Goal: Information Seeking & Learning: Check status

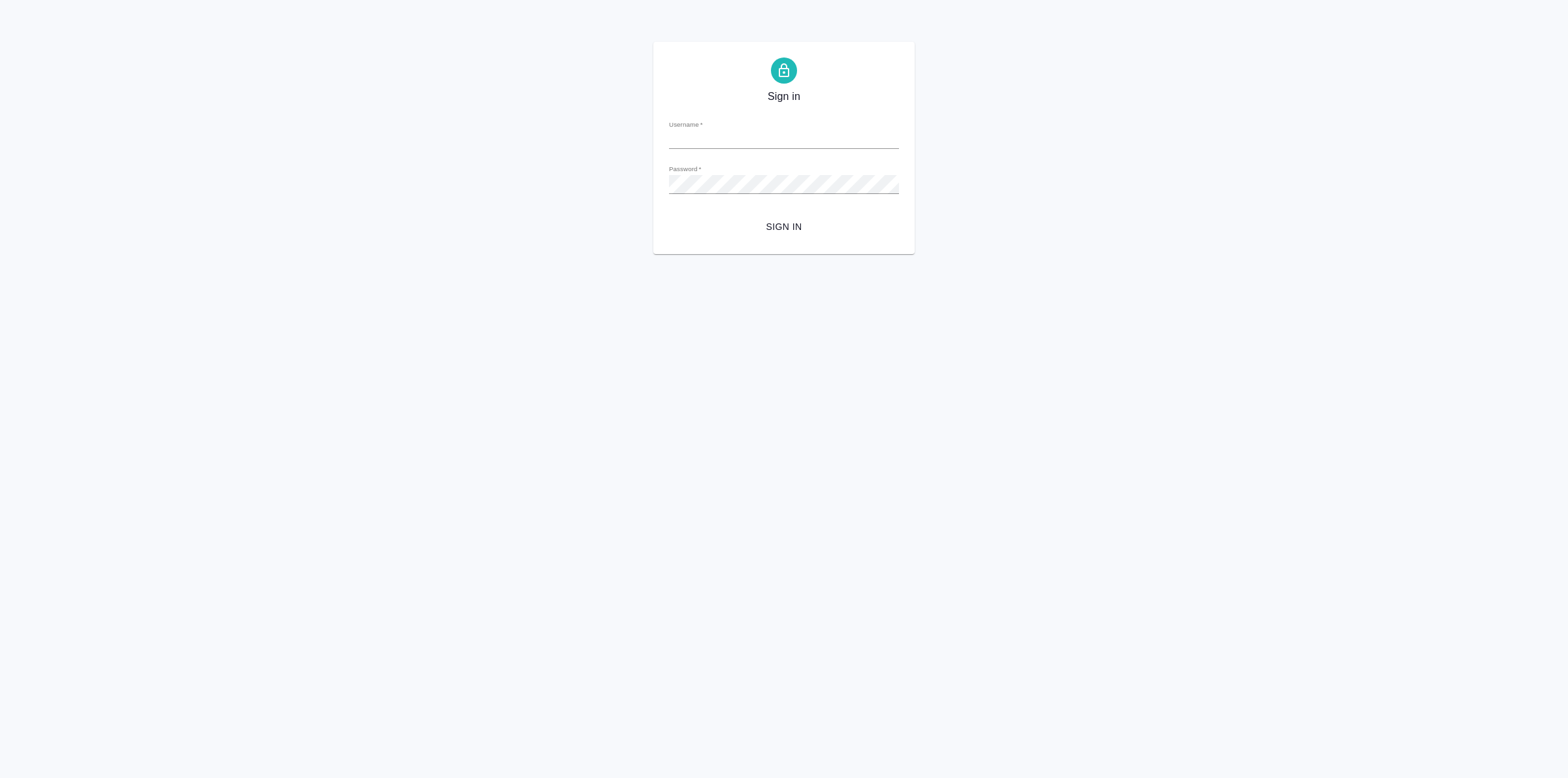
type input "[PERSON_NAME][EMAIL_ADDRESS][DOMAIN_NAME]"
click at [785, 223] on span "Sign in" at bounding box center [784, 226] width 209 height 16
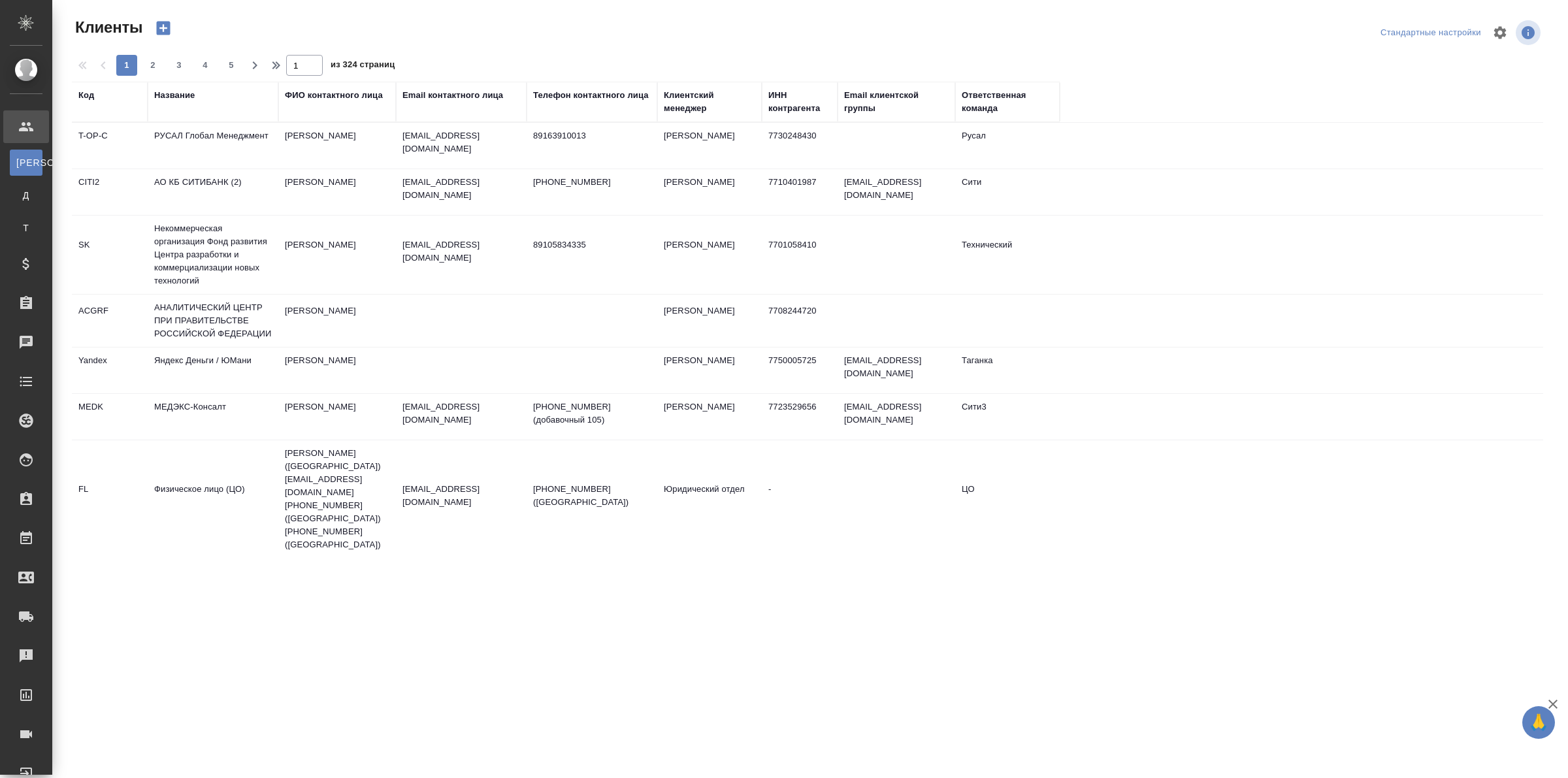
select select "RU"
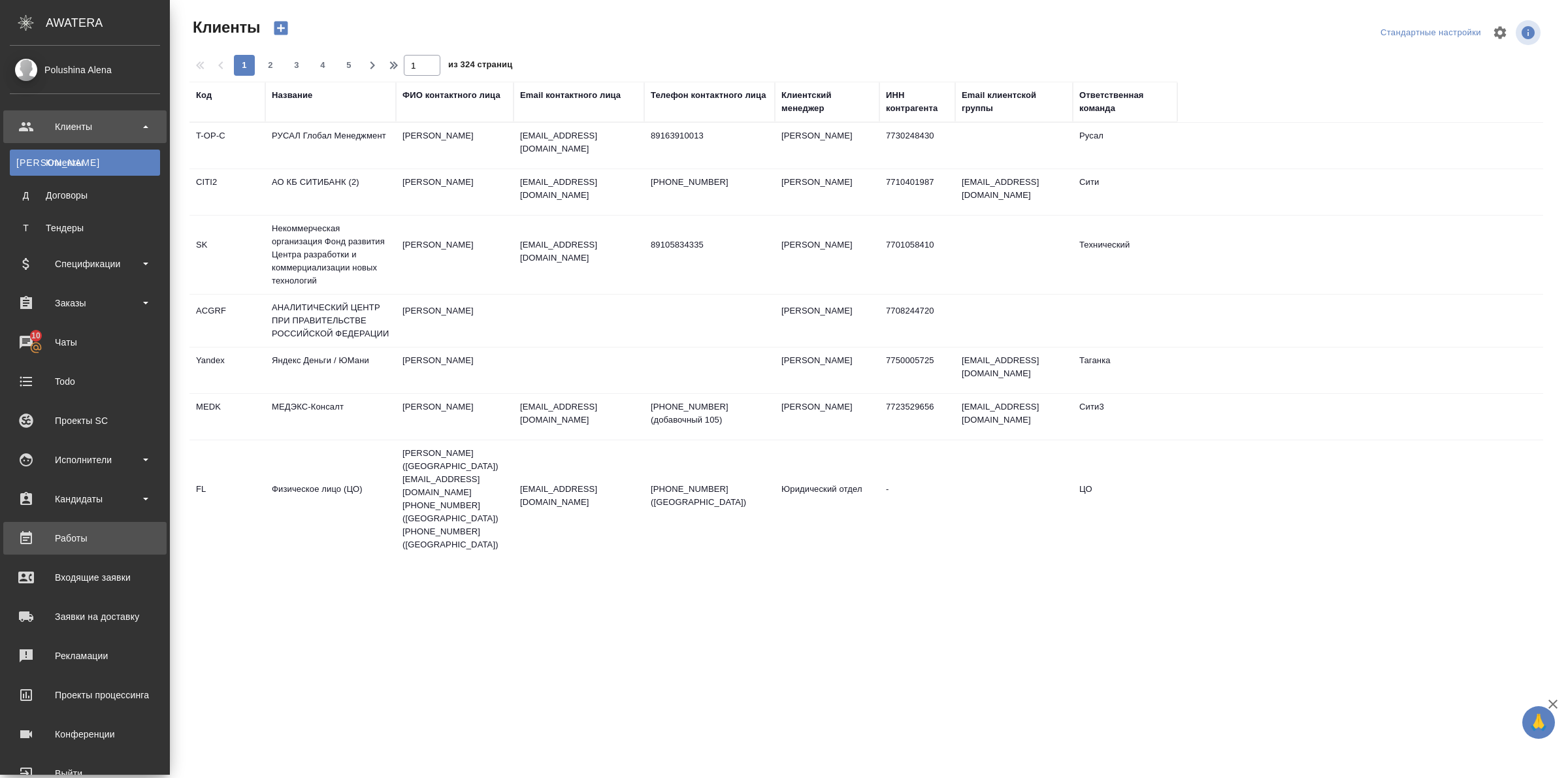
click at [62, 543] on div "Работы" at bounding box center [85, 538] width 150 height 19
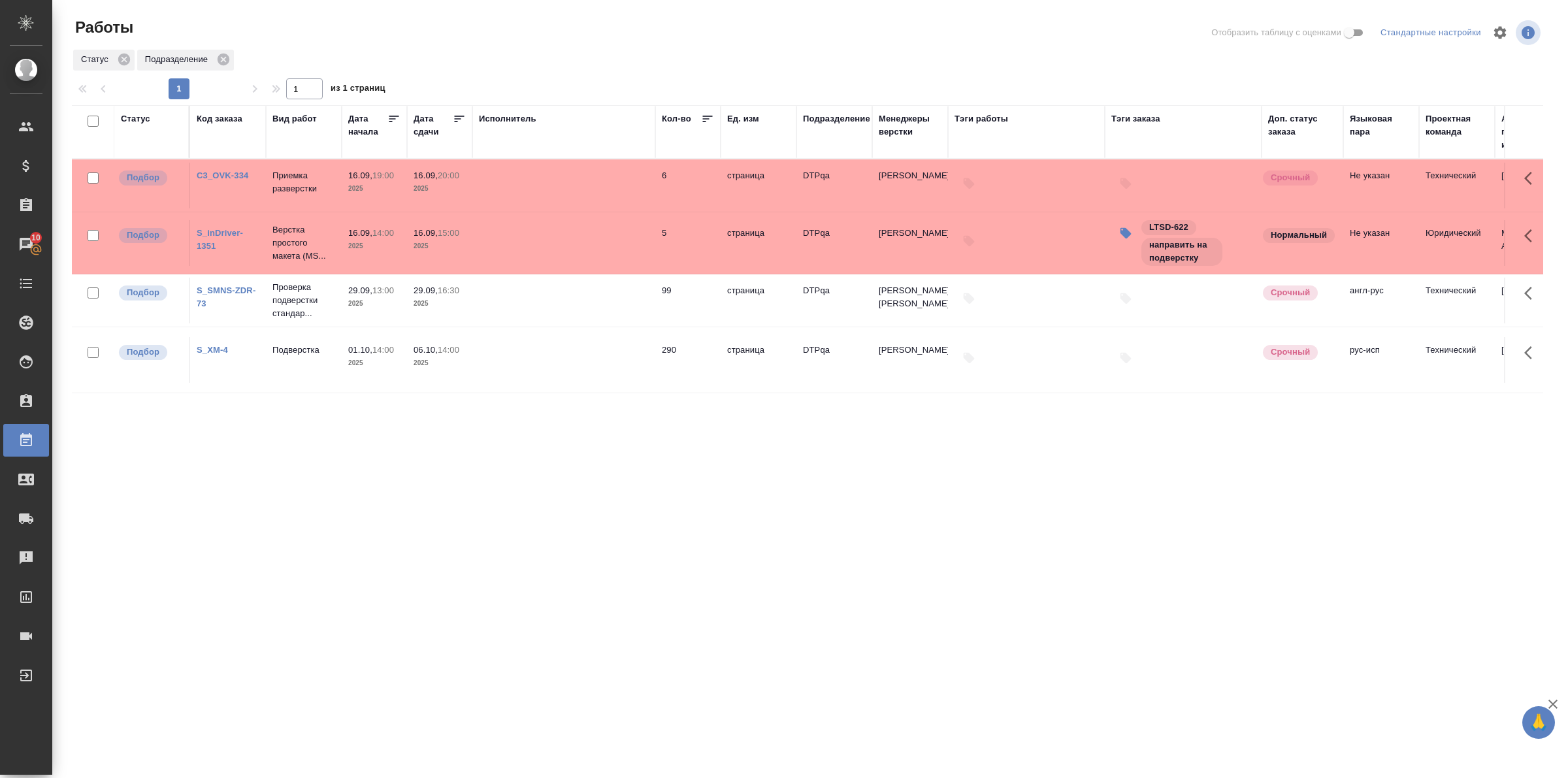
click at [136, 121] on div "Статус" at bounding box center [136, 119] width 29 height 13
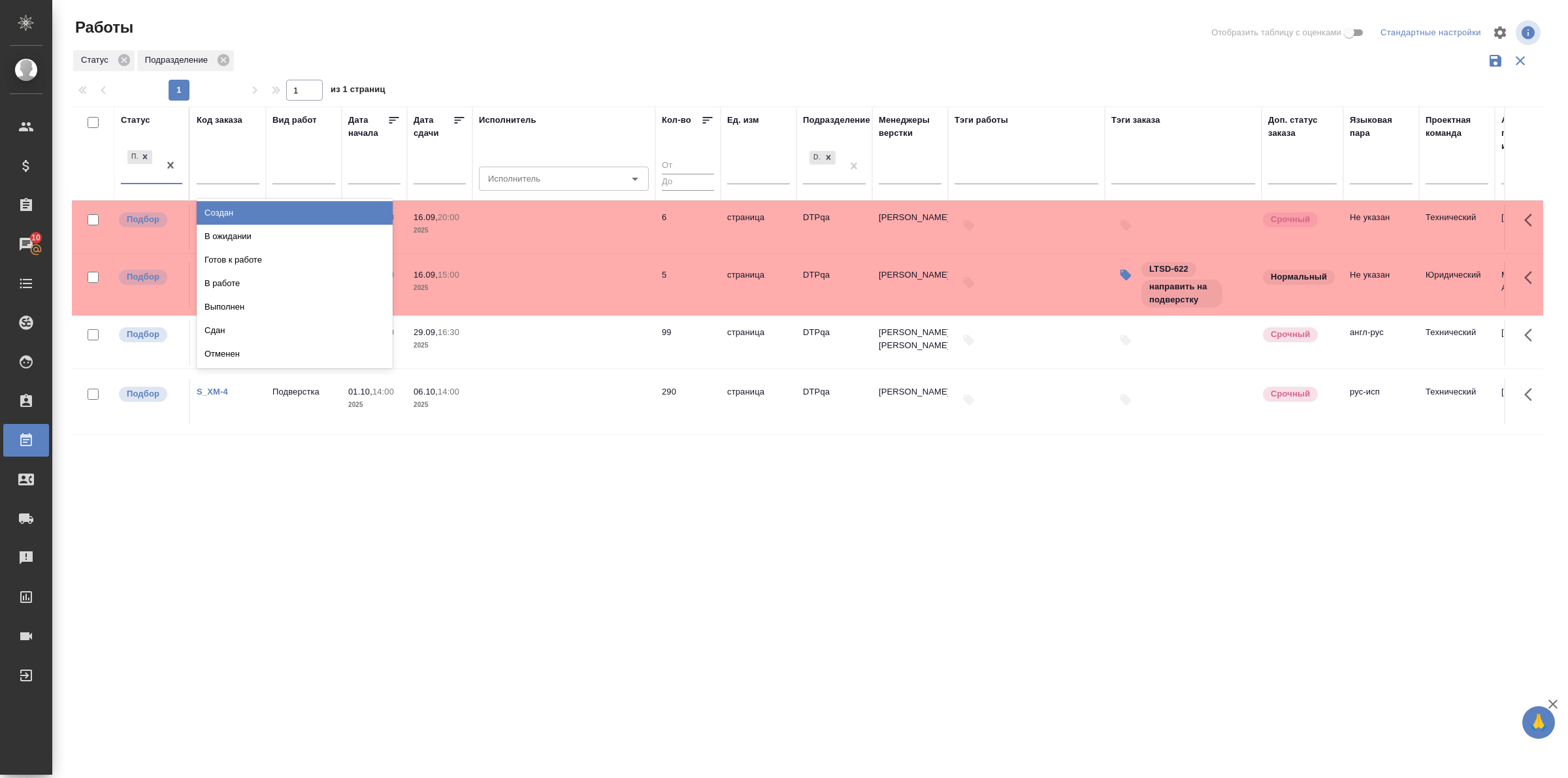
click at [152, 182] on div "Подбор" at bounding box center [140, 165] width 38 height 35
click at [233, 253] on div "Готов к работе" at bounding box center [295, 260] width 196 height 24
click at [168, 184] on div "Подбор Готов к работе" at bounding box center [152, 158] width 61 height 52
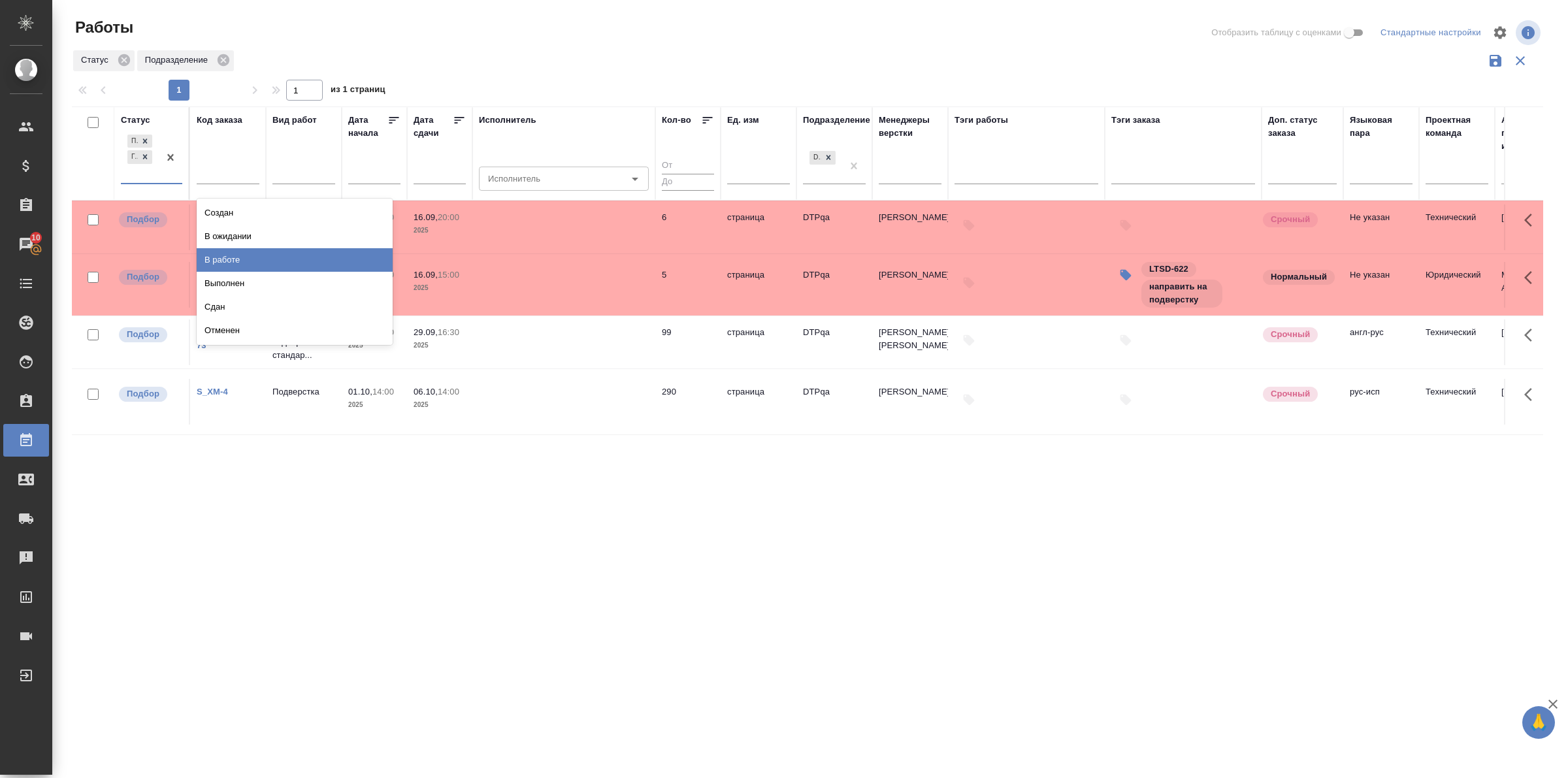
click at [229, 253] on div "В работе" at bounding box center [295, 260] width 196 height 24
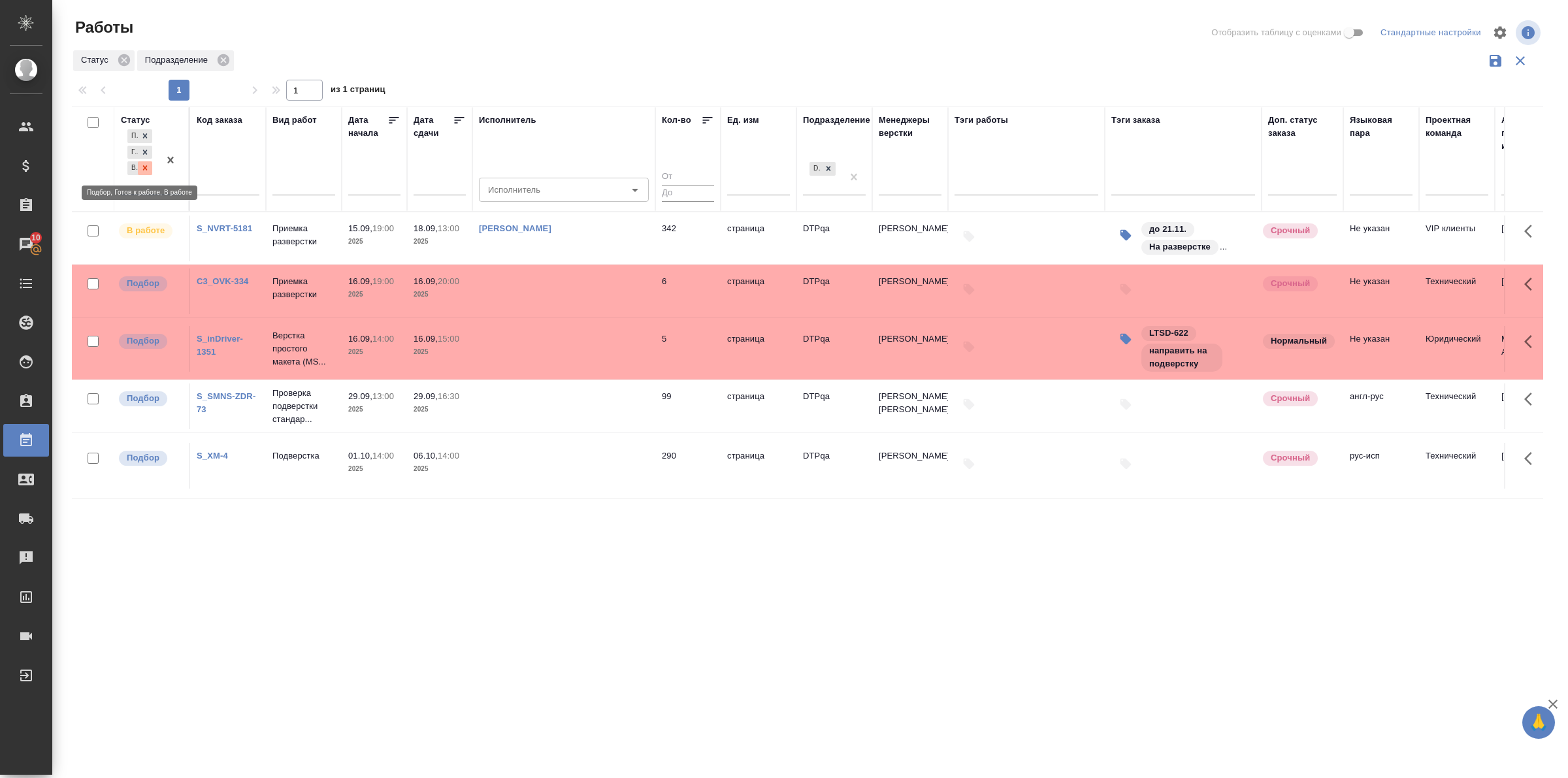
click at [146, 164] on icon at bounding box center [145, 168] width 9 height 9
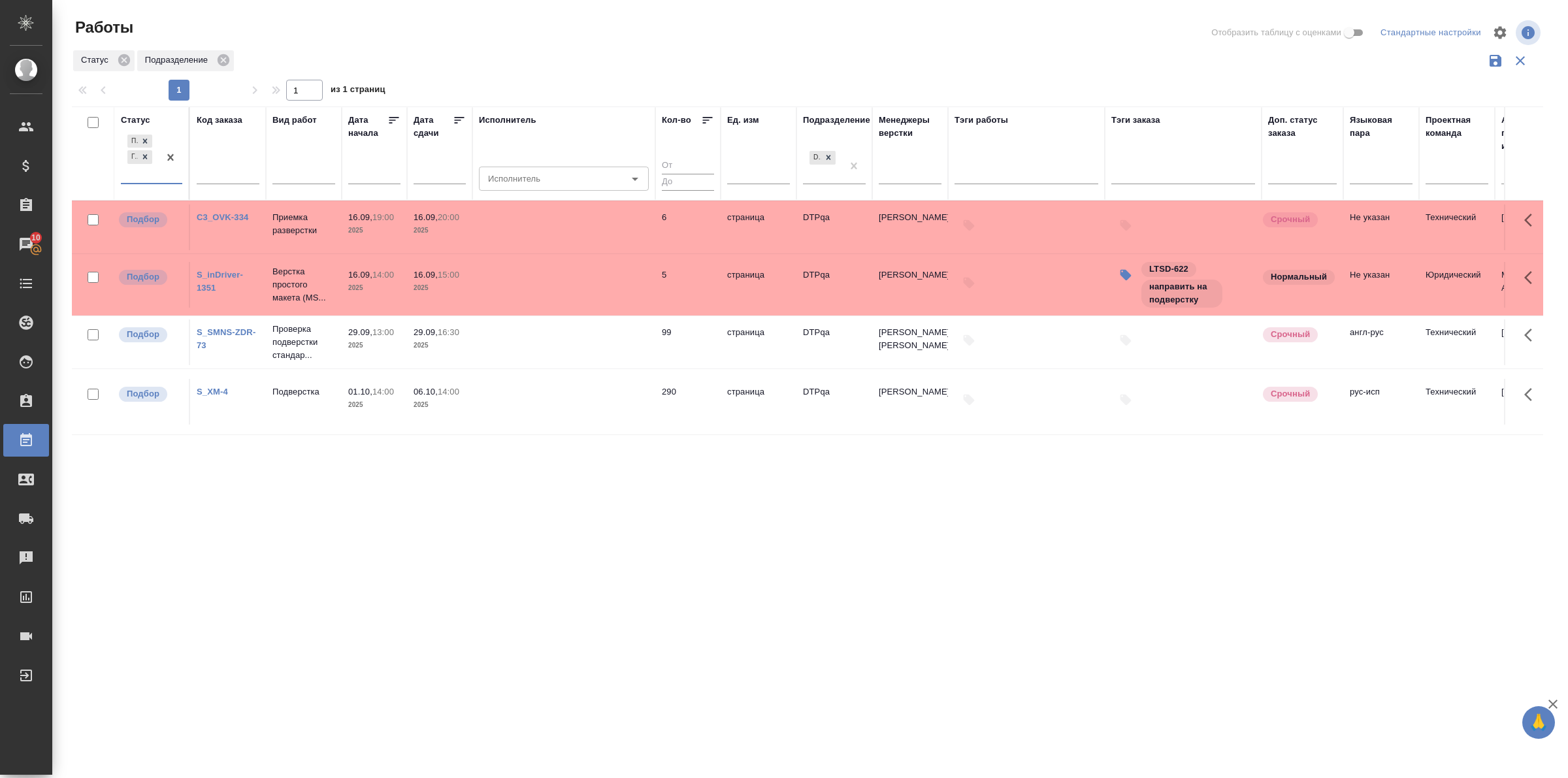
click at [141, 121] on div "Статус" at bounding box center [136, 120] width 29 height 13
